Goal: Find specific page/section: Find specific page/section

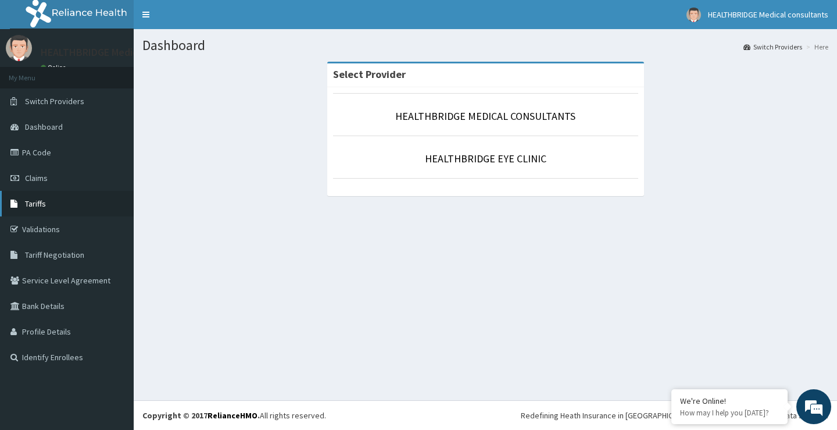
click at [40, 207] on span "Tariffs" at bounding box center [35, 203] width 21 height 10
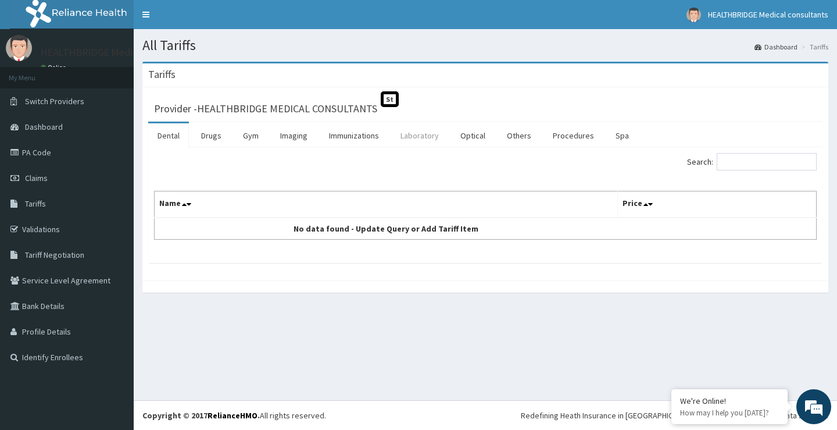
click at [417, 133] on link "Laboratory" at bounding box center [419, 135] width 57 height 24
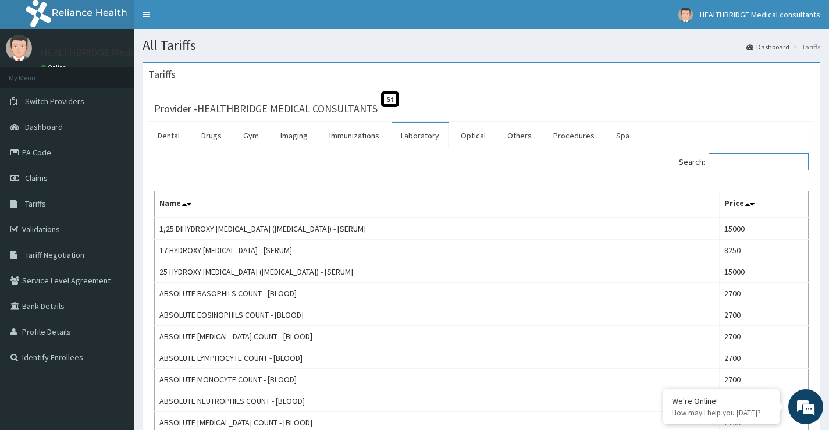
click at [749, 164] on input "Search:" at bounding box center [758, 161] width 100 height 17
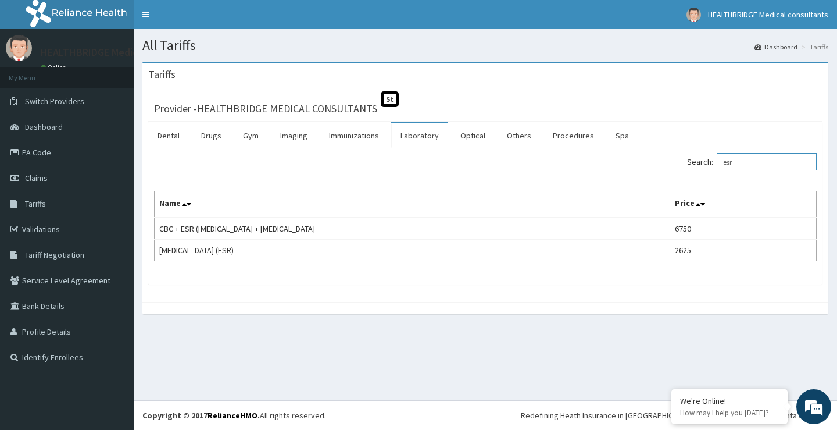
click at [799, 163] on input "esr" at bounding box center [767, 161] width 100 height 17
type input "e"
type input "f"
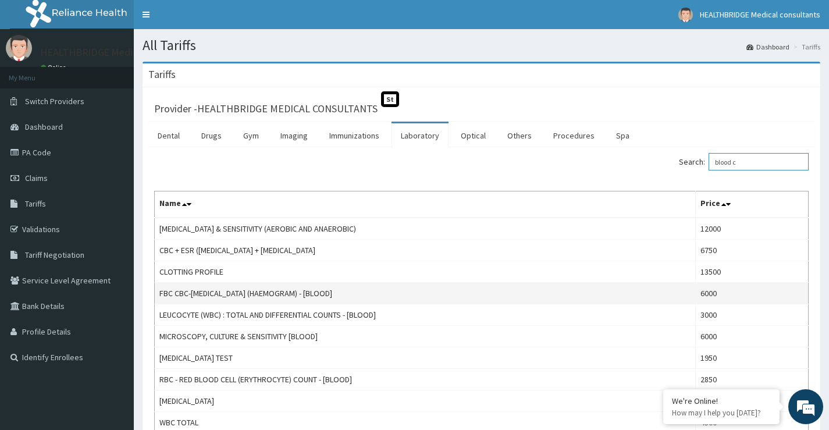
scroll to position [106, 0]
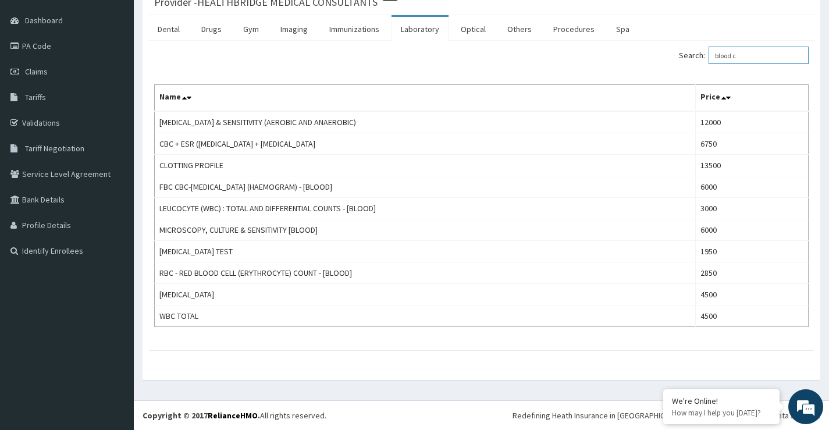
type input "blood c"
click at [214, 23] on link "Drugs" at bounding box center [211, 29] width 39 height 24
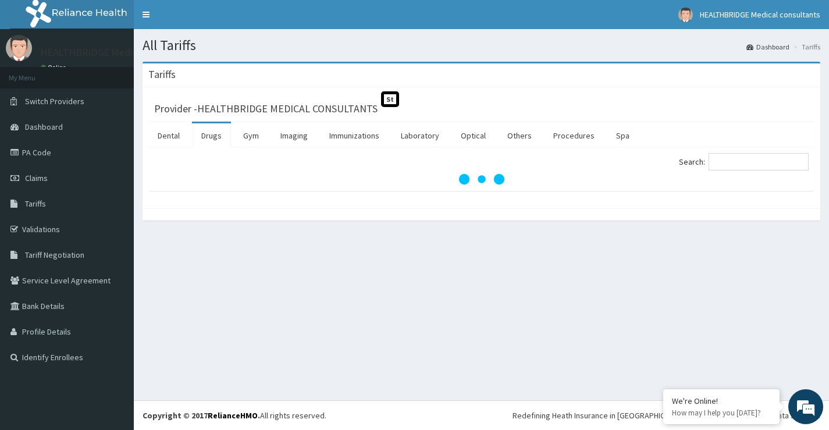
scroll to position [0, 0]
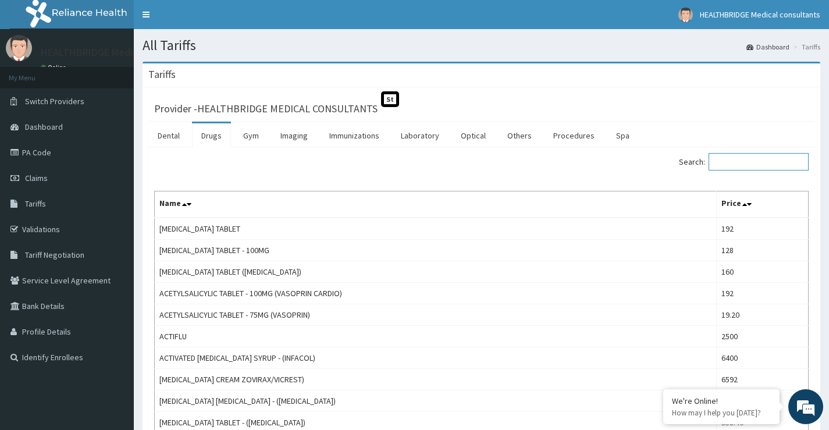
click at [722, 167] on input "Search:" at bounding box center [758, 161] width 100 height 17
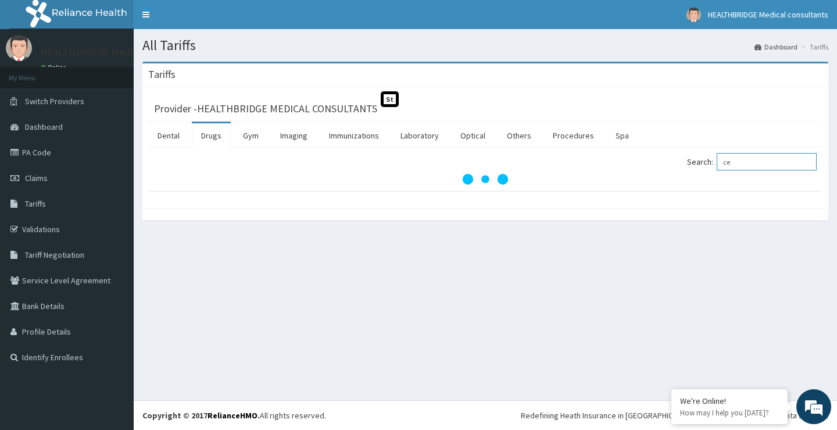
type input "c"
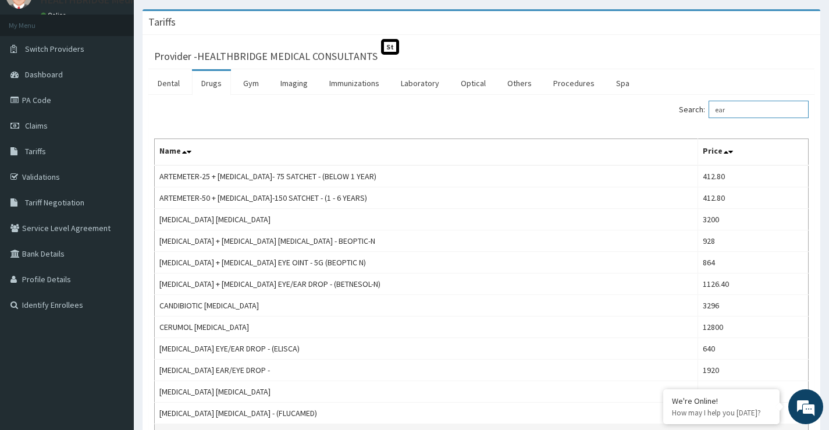
scroll to position [40, 0]
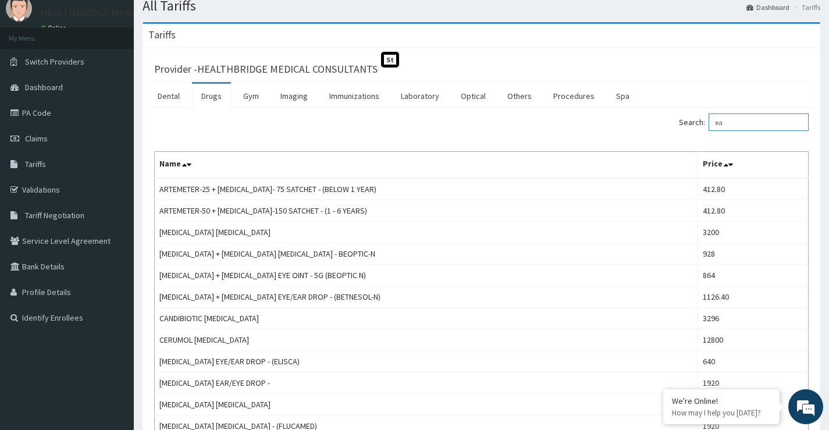
type input "e"
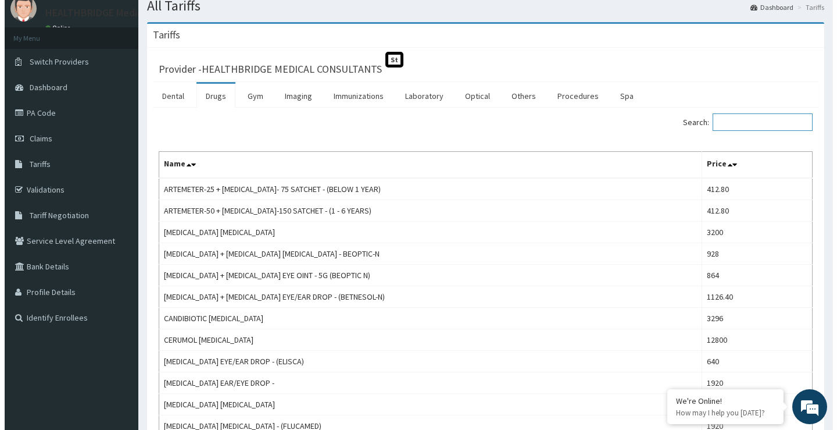
scroll to position [0, 0]
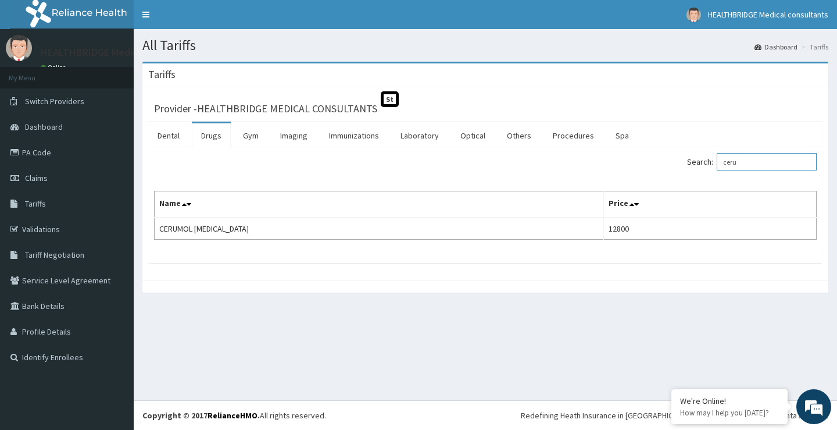
type input "ceru"
click at [68, 207] on link "Tariffs" at bounding box center [67, 204] width 134 height 26
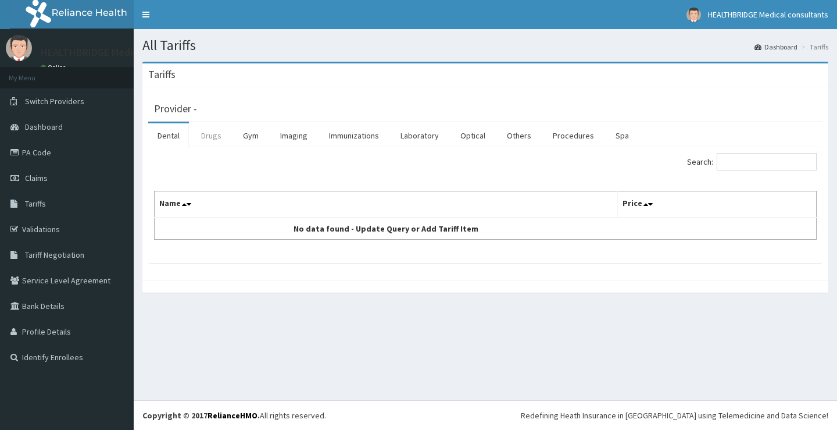
click at [207, 140] on link "Drugs" at bounding box center [211, 135] width 39 height 24
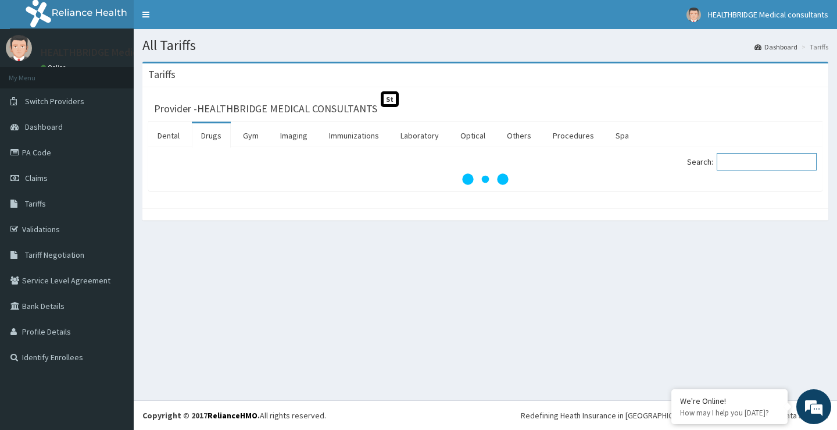
click at [765, 159] on input "Search:" at bounding box center [767, 161] width 100 height 17
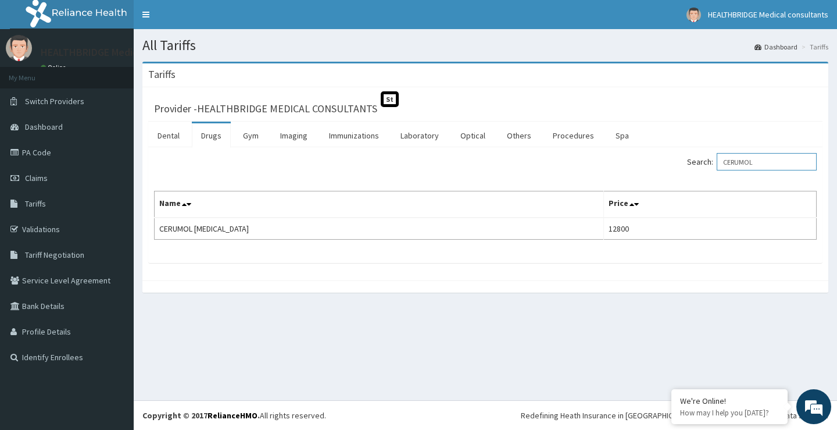
type input "CERUMOL"
